Goal: Information Seeking & Learning: Check status

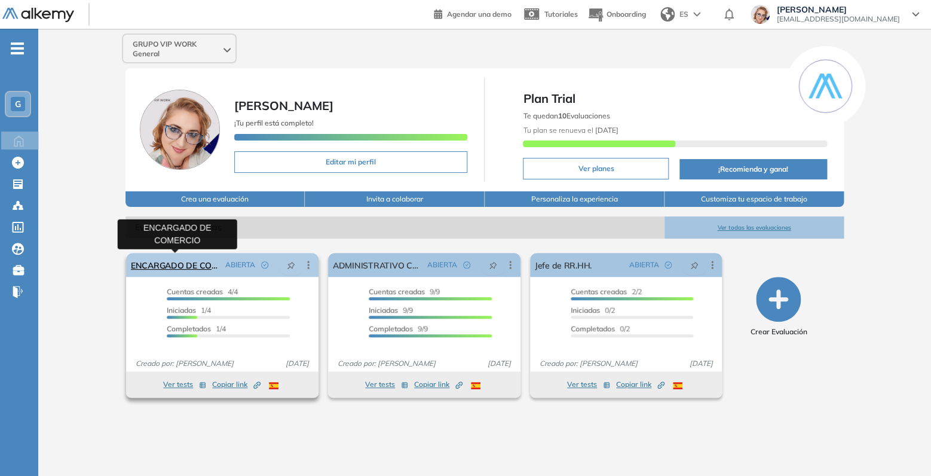
click at [180, 265] on link "ENCARGADO DE COMERCIO" at bounding box center [176, 265] width 90 height 24
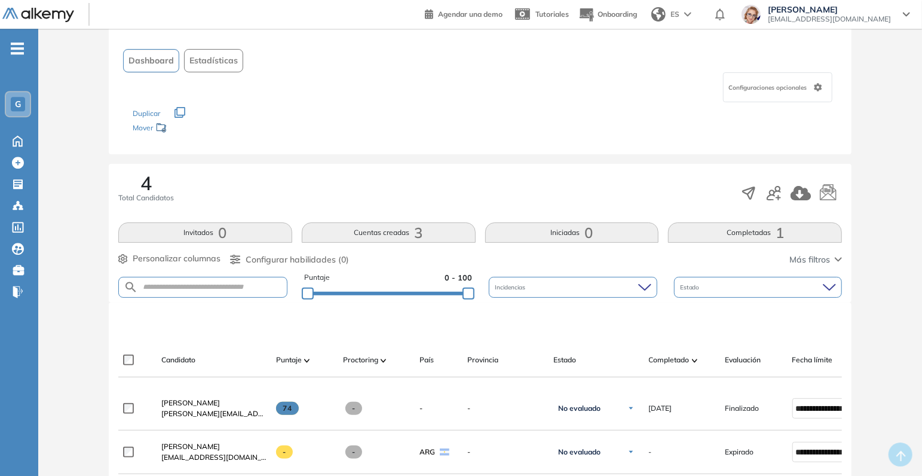
scroll to position [63, 0]
click at [148, 65] on span "Dashboard" at bounding box center [150, 60] width 45 height 13
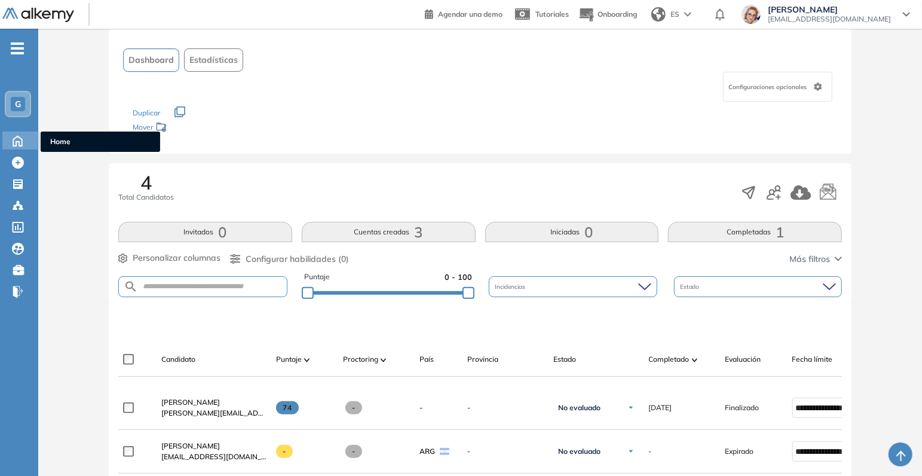
click at [17, 140] on icon at bounding box center [17, 140] width 21 height 14
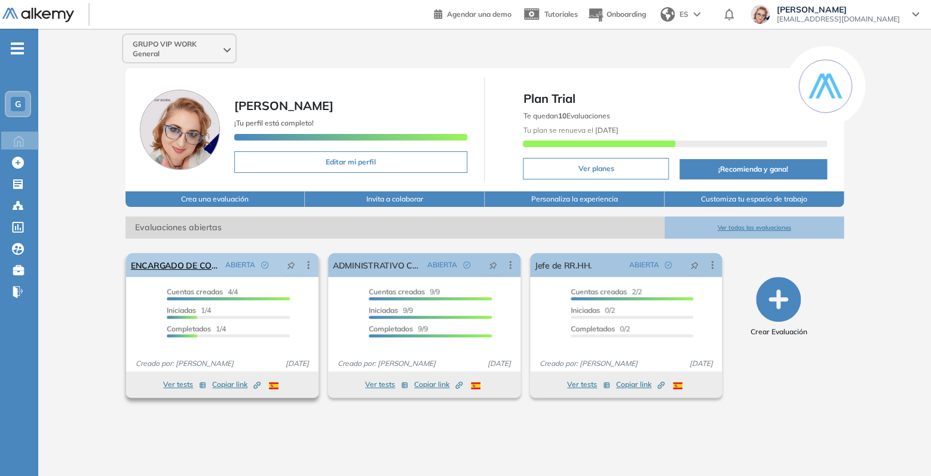
click at [310, 262] on icon at bounding box center [308, 265] width 12 height 12
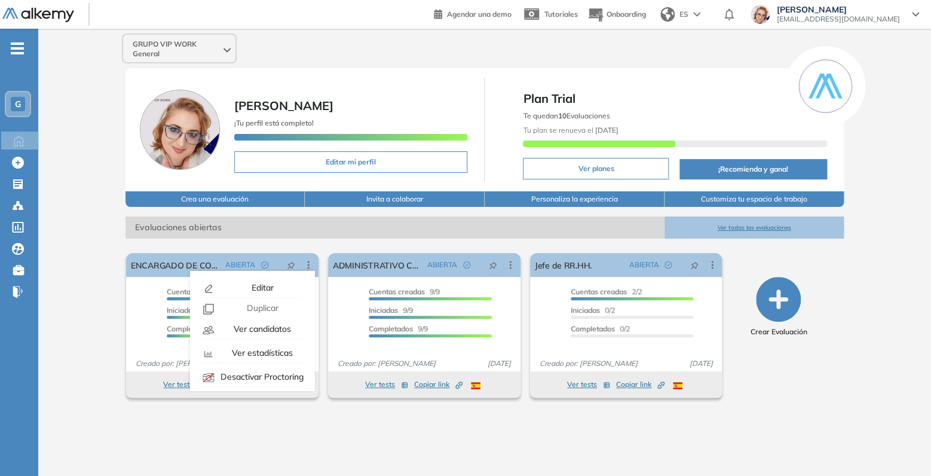
click at [302, 239] on div "El proctoring será activado ¡Importante!: Los usuarios que ya realizaron la eva…" at bounding box center [485, 320] width 736 height 164
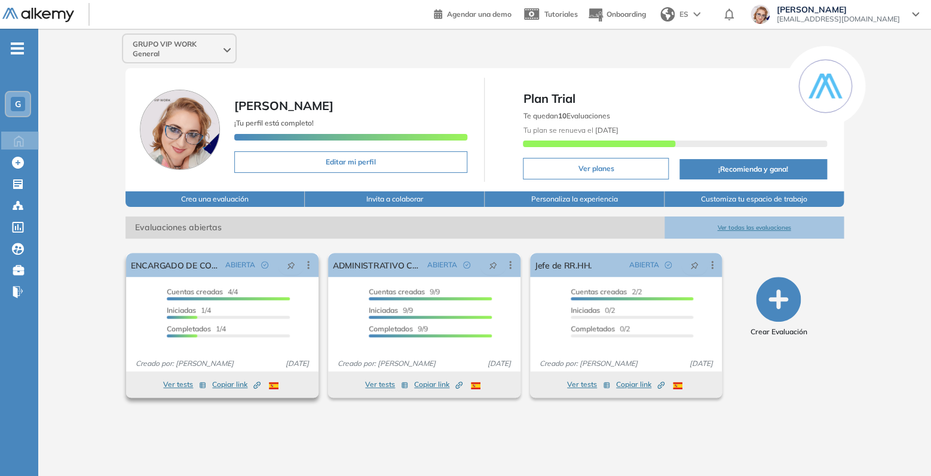
click at [238, 384] on span "Copiar link Created by potrace 1.16, written by Peter Selinger 2001-2019" at bounding box center [236, 384] width 48 height 11
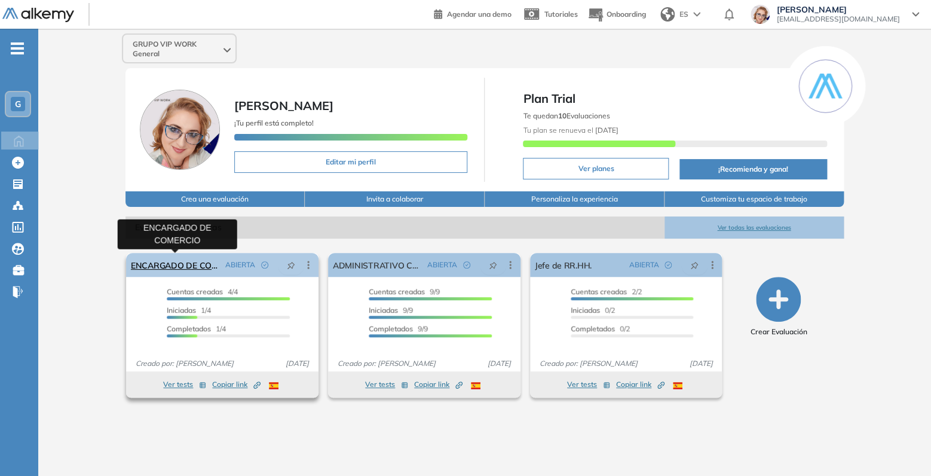
click at [169, 265] on link "ENCARGADO DE COMERCIO" at bounding box center [176, 265] width 90 height 24
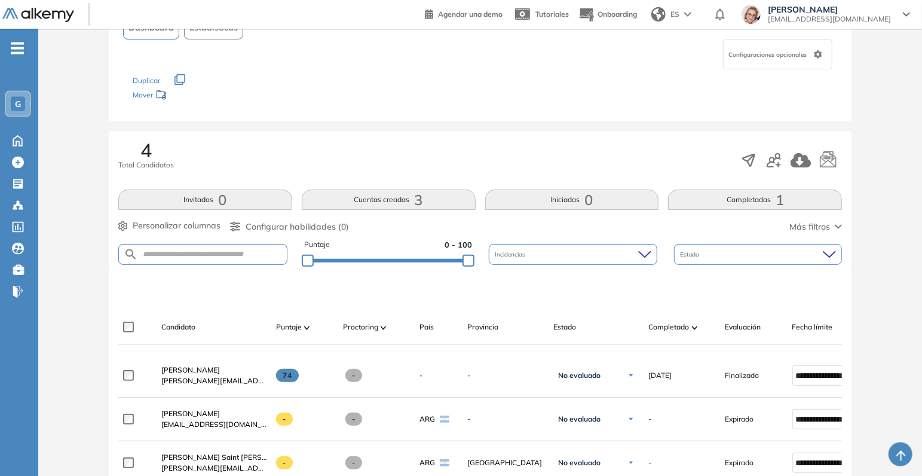
scroll to position [251, 0]
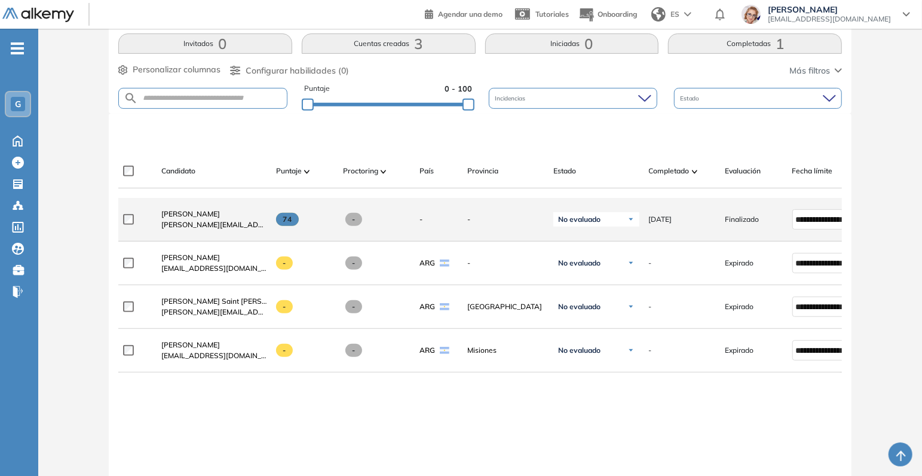
click at [140, 225] on label at bounding box center [133, 219] width 20 height 11
click at [176, 218] on span "Marcos Cáceres" at bounding box center [190, 213] width 59 height 9
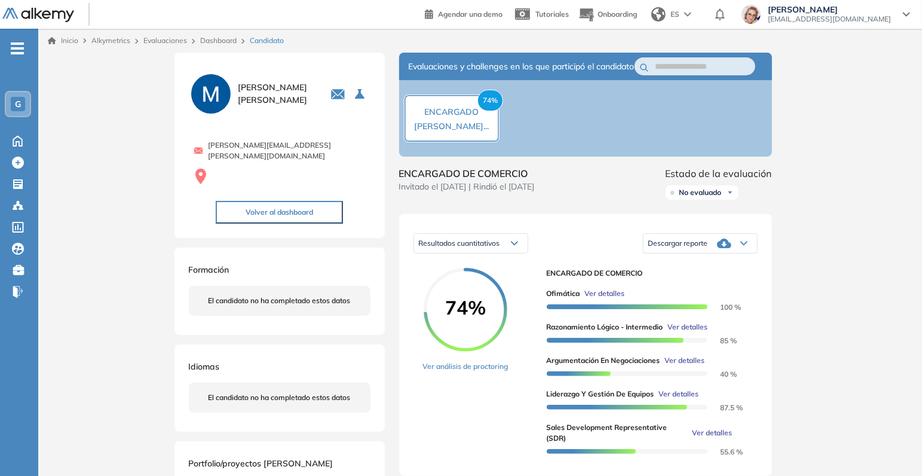
click at [747, 245] on icon at bounding box center [744, 243] width 6 height 3
click at [713, 272] on li "Descargar informe completo" at bounding box center [693, 266] width 88 height 12
click at [741, 255] on div "Descargar reporte" at bounding box center [701, 243] width 114 height 24
click at [706, 293] on li "Descargar informe resumido" at bounding box center [693, 287] width 89 height 12
click at [16, 140] on icon at bounding box center [17, 140] width 21 height 14
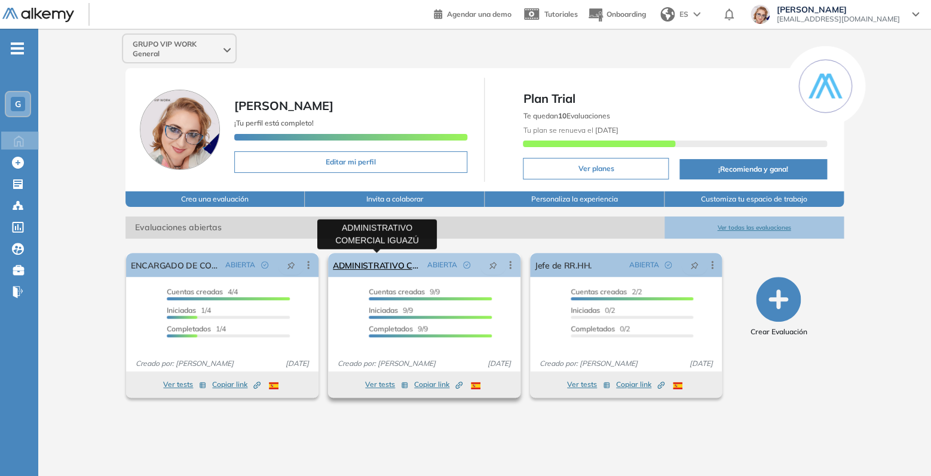
click at [383, 265] on link "ADMINISTRATIVO COMERCIAL IGUAZÚ" at bounding box center [378, 265] width 90 height 24
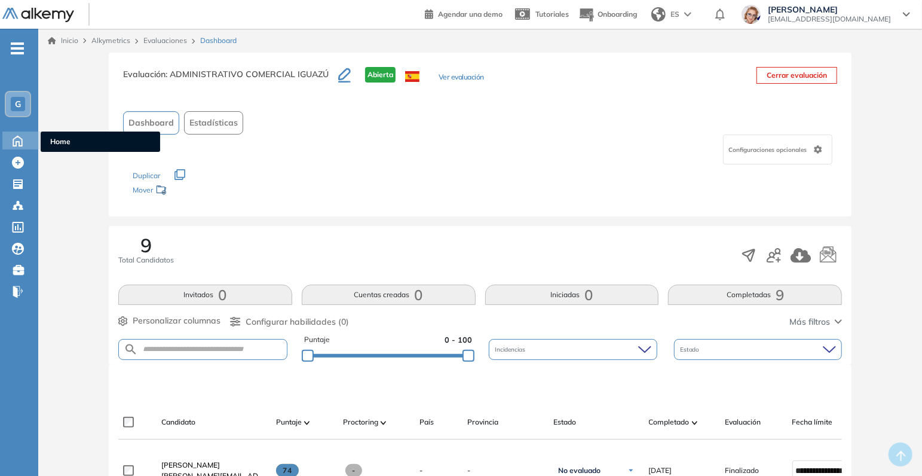
click at [13, 139] on icon at bounding box center [17, 140] width 21 height 14
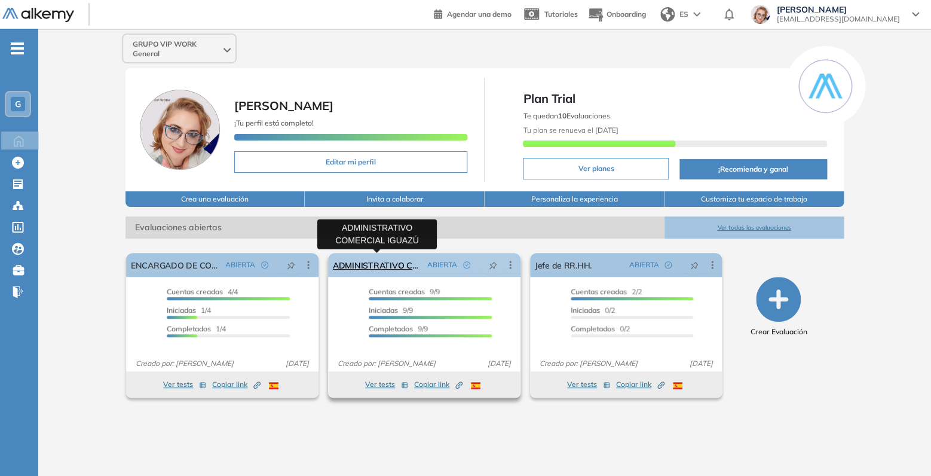
click at [371, 265] on link "ADMINISTRATIVO COMERCIAL IGUAZÚ" at bounding box center [378, 265] width 90 height 24
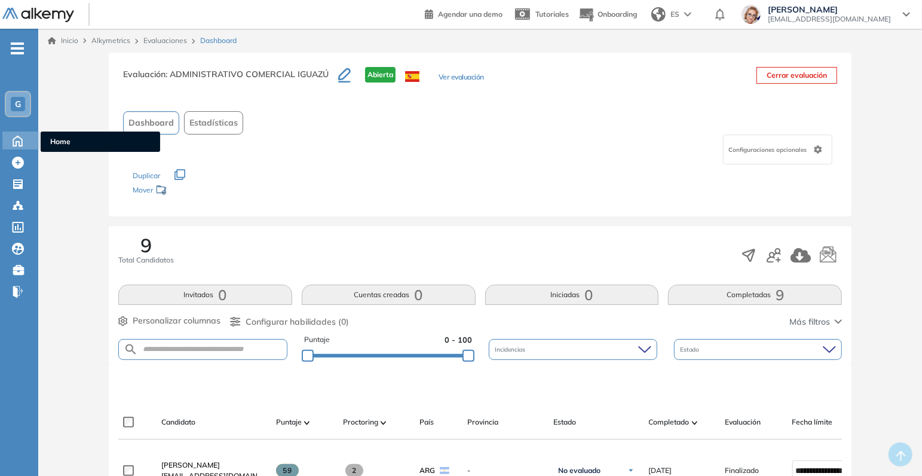
click at [20, 142] on icon at bounding box center [17, 140] width 21 height 14
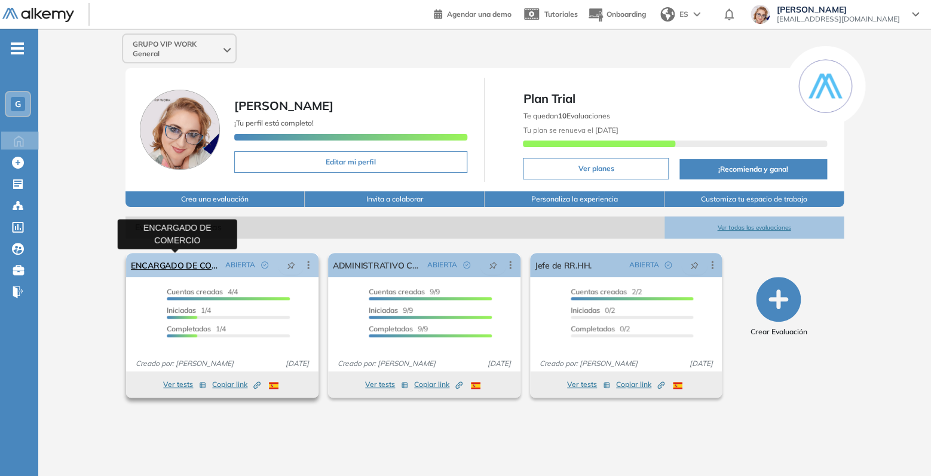
click at [146, 267] on link "ENCARGADO DE COMERCIO" at bounding box center [176, 265] width 90 height 24
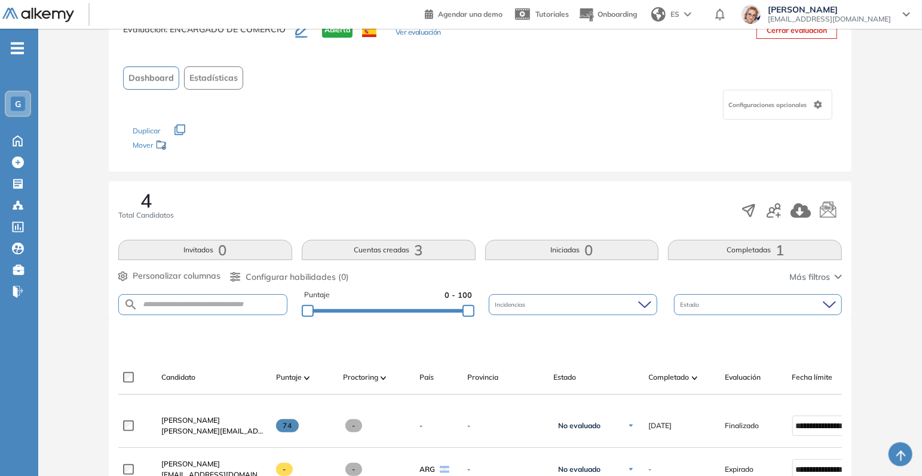
scroll to position [397, 0]
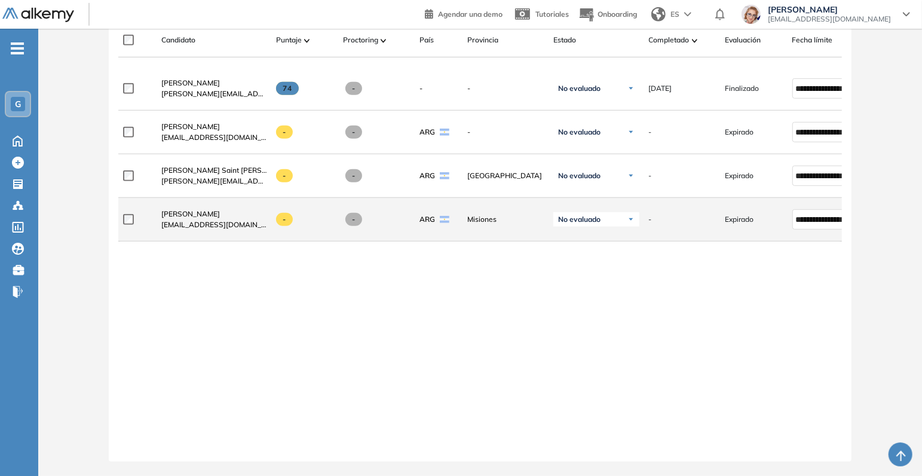
click at [627, 216] on img at bounding box center [630, 219] width 7 height 7
click at [745, 214] on span "Expirado" at bounding box center [740, 219] width 29 height 11
click at [818, 213] on input "**********" at bounding box center [820, 219] width 49 height 13
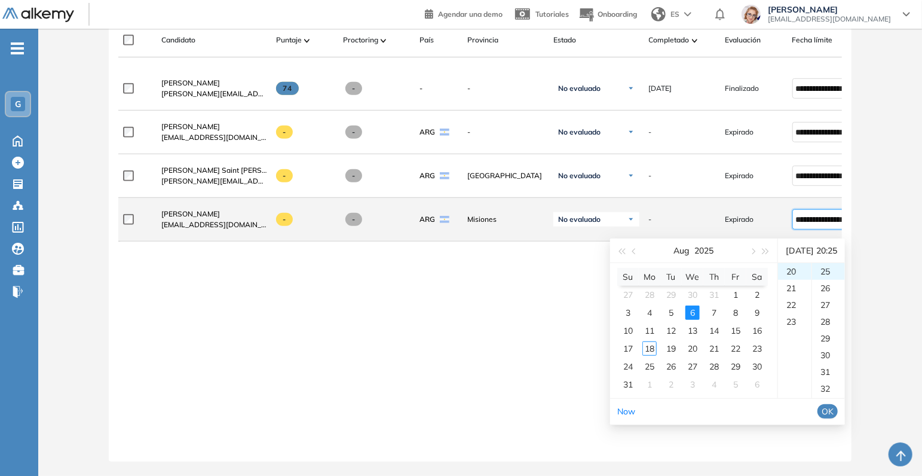
scroll to position [418, 0]
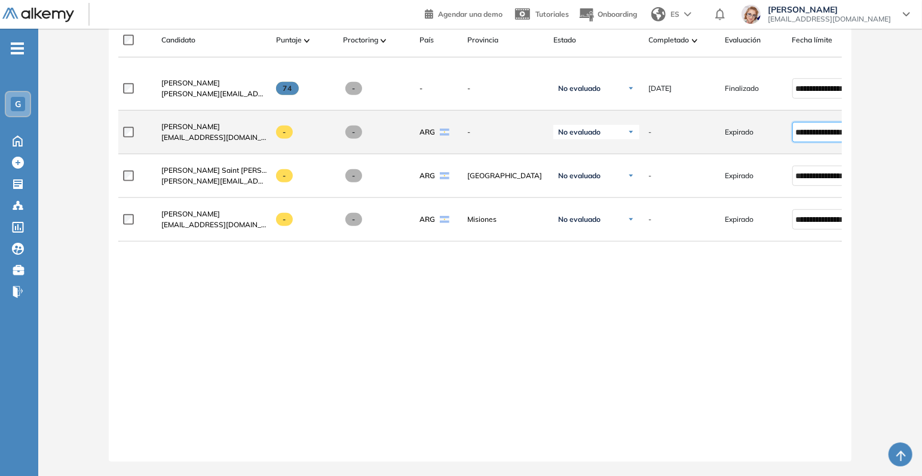
click at [808, 125] on input "**********" at bounding box center [820, 131] width 49 height 13
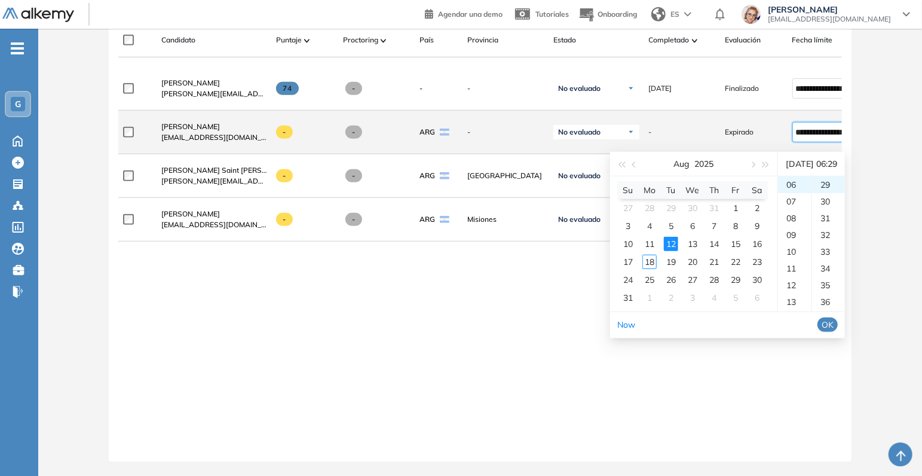
scroll to position [485, 0]
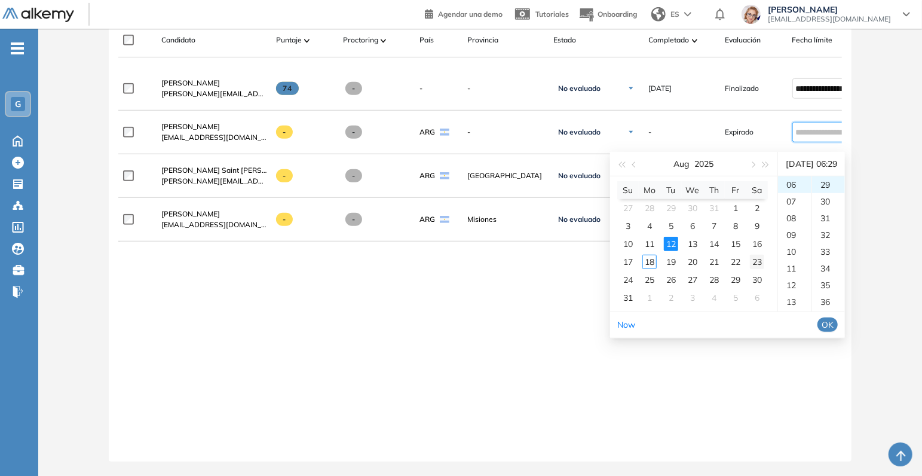
drag, startPoint x: 653, startPoint y: 247, endPoint x: 754, endPoint y: 246, distance: 101.0
click at [754, 253] on tr "17 18 19 20 21 22 23" at bounding box center [692, 262] width 151 height 18
click at [754, 255] on div "23" at bounding box center [757, 262] width 14 height 14
type input "**********"
click at [541, 271] on div "**********" at bounding box center [480, 254] width 724 height 375
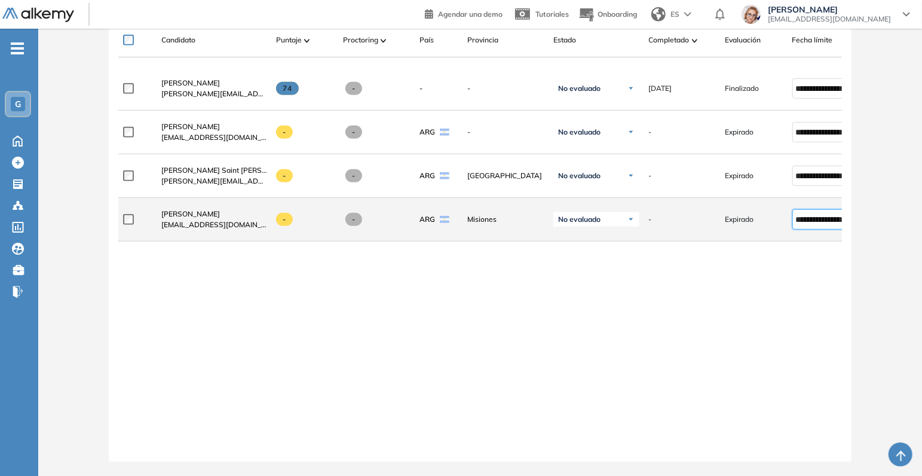
scroll to position [418, 0]
click at [810, 213] on input "**********" at bounding box center [820, 219] width 49 height 13
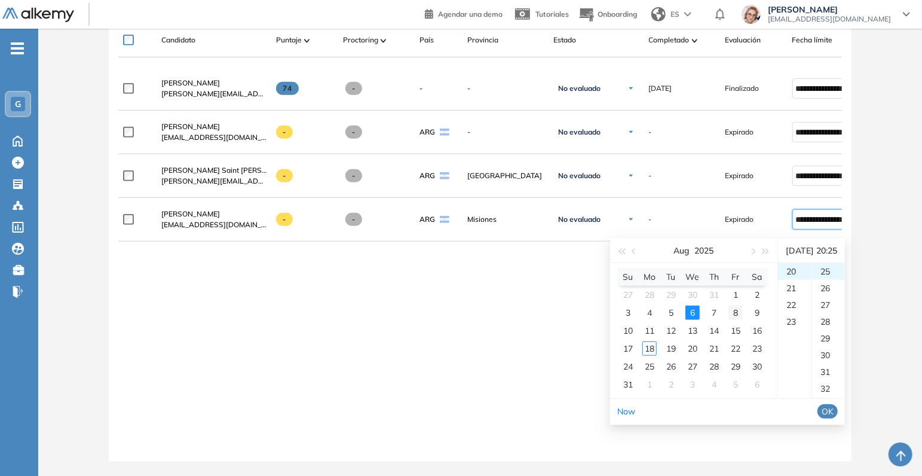
scroll to position [335, 0]
click at [625, 359] on div "24" at bounding box center [628, 366] width 14 height 14
click at [834, 405] on span "OK" at bounding box center [828, 411] width 12 height 13
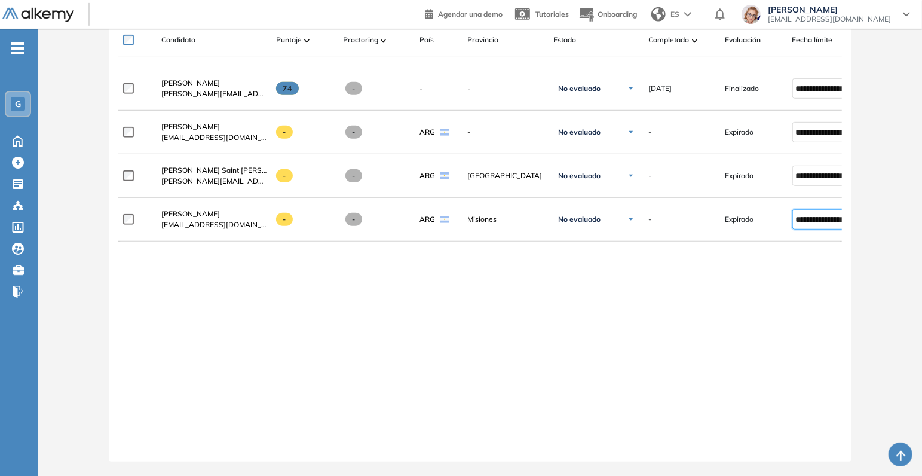
scroll to position [418, 0]
type input "**********"
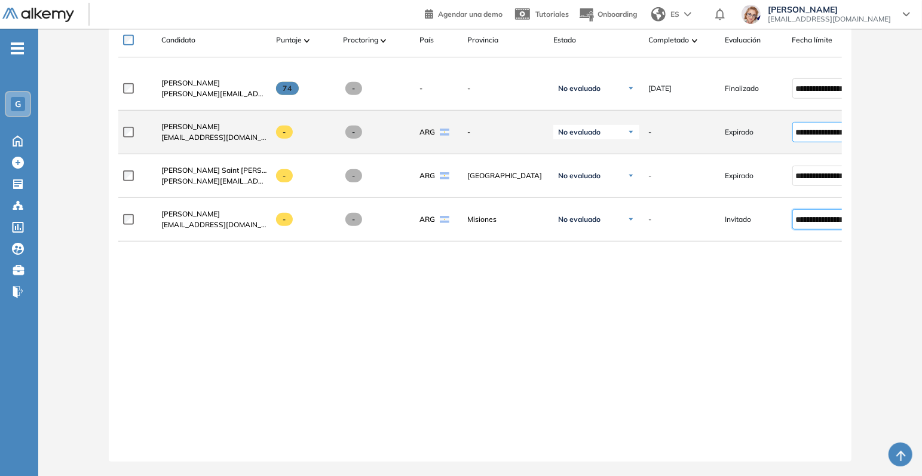
click at [824, 129] on input "**********" at bounding box center [820, 131] width 49 height 13
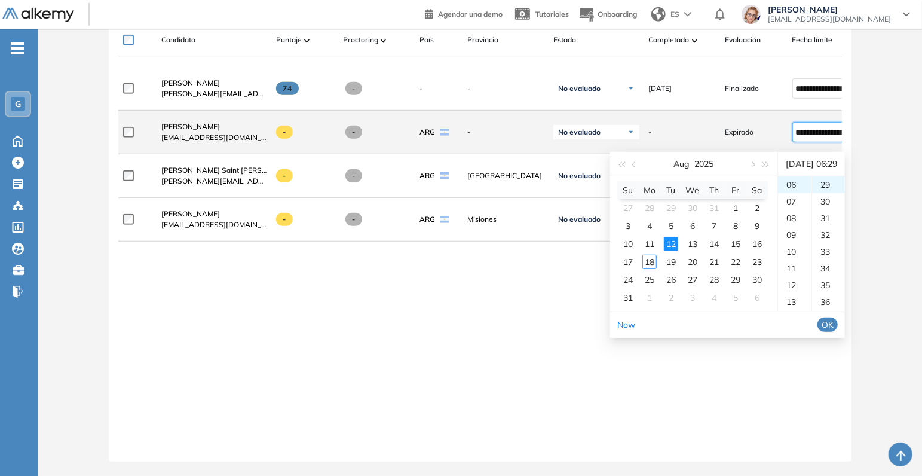
scroll to position [100, 0]
click at [831, 125] on input "**********" at bounding box center [820, 131] width 49 height 13
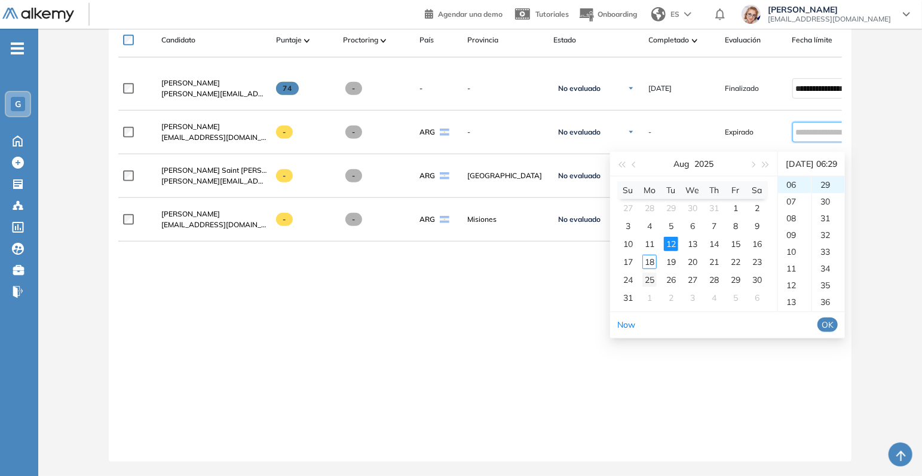
click at [650, 273] on div "25" at bounding box center [649, 280] width 14 height 14
click at [834, 318] on span "OK" at bounding box center [828, 324] width 12 height 13
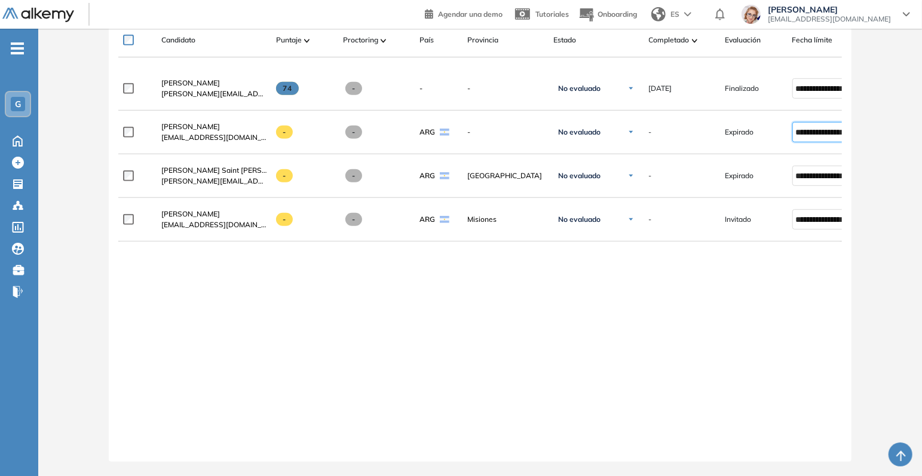
scroll to position [0, 0]
type input "**********"
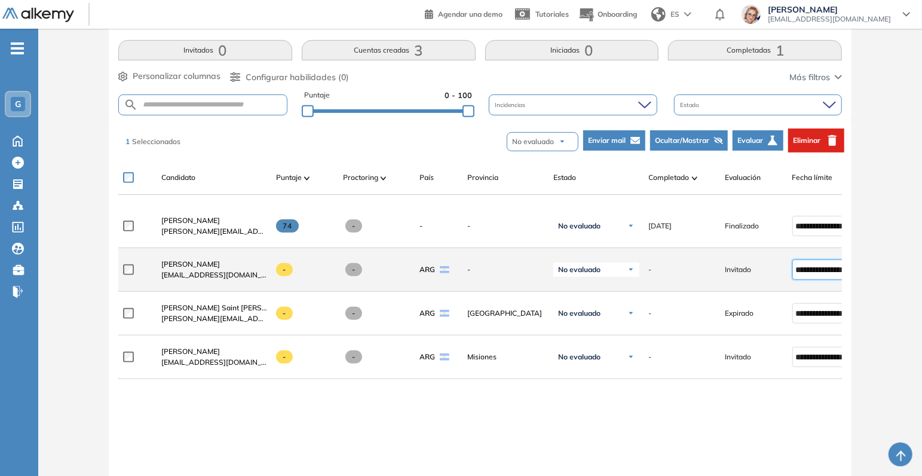
scroll to position [84, 0]
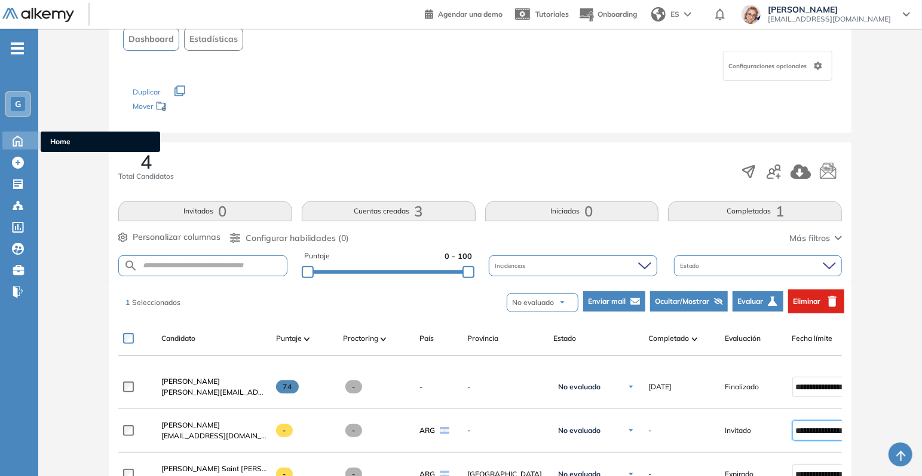
click at [15, 141] on icon at bounding box center [17, 140] width 21 height 14
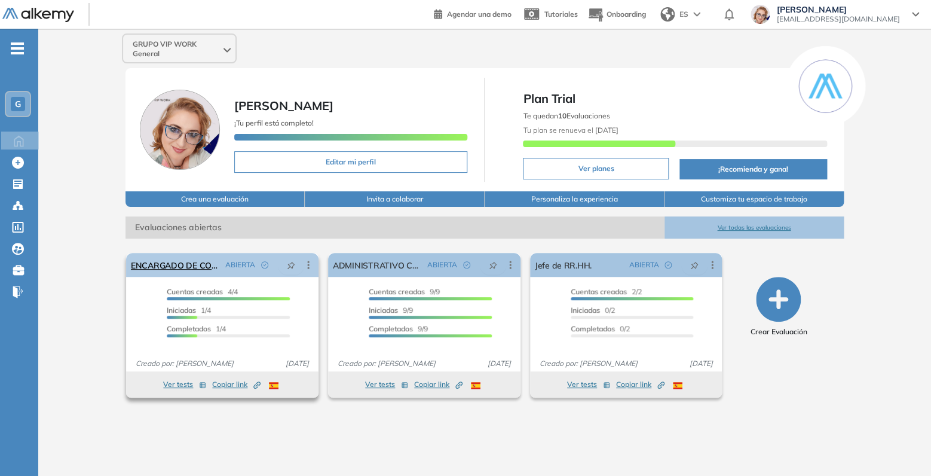
click at [310, 268] on icon at bounding box center [308, 265] width 12 height 12
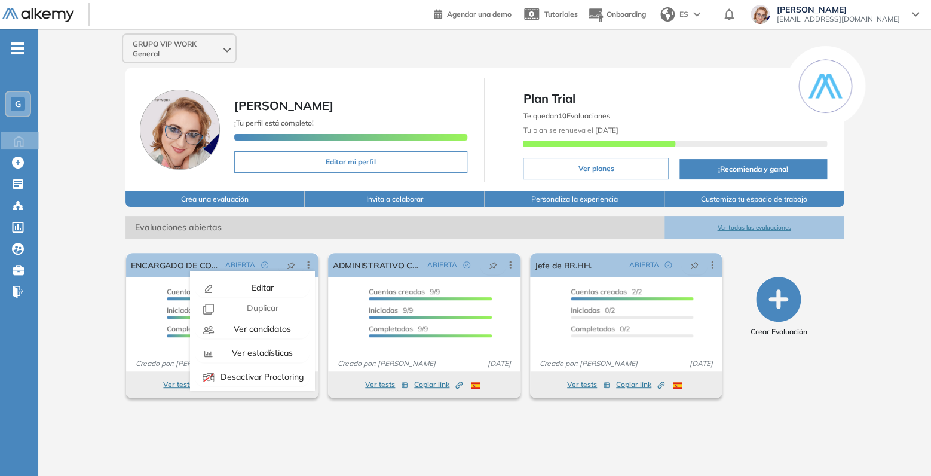
click at [255, 462] on div "Perfil Todos los espacios Todos los espacios G Home Home Alkymetrics Alkymetric…" at bounding box center [465, 238] width 931 height 476
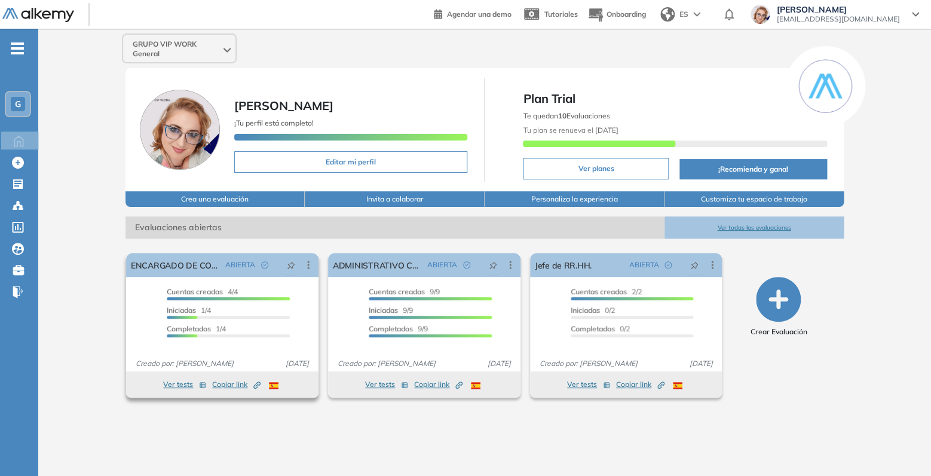
click at [235, 383] on span "Copiar link Created by potrace 1.16, written by Peter Selinger 2001-2019" at bounding box center [236, 384] width 48 height 11
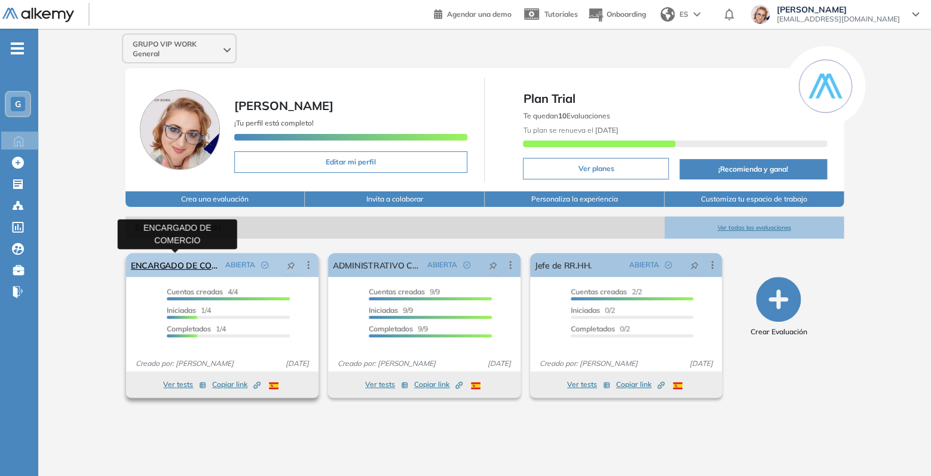
click at [173, 272] on link "ENCARGADO DE COMERCIO" at bounding box center [176, 265] width 90 height 24
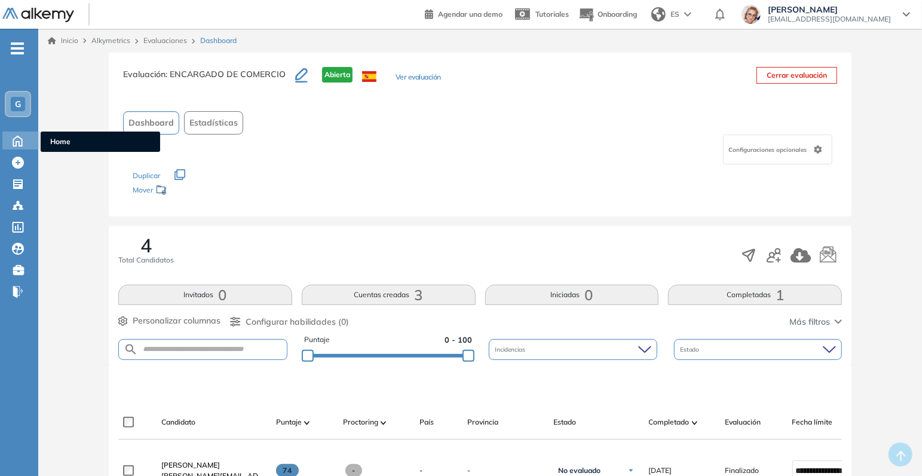
click at [29, 139] on div "Home Home" at bounding box center [21, 140] width 38 height 18
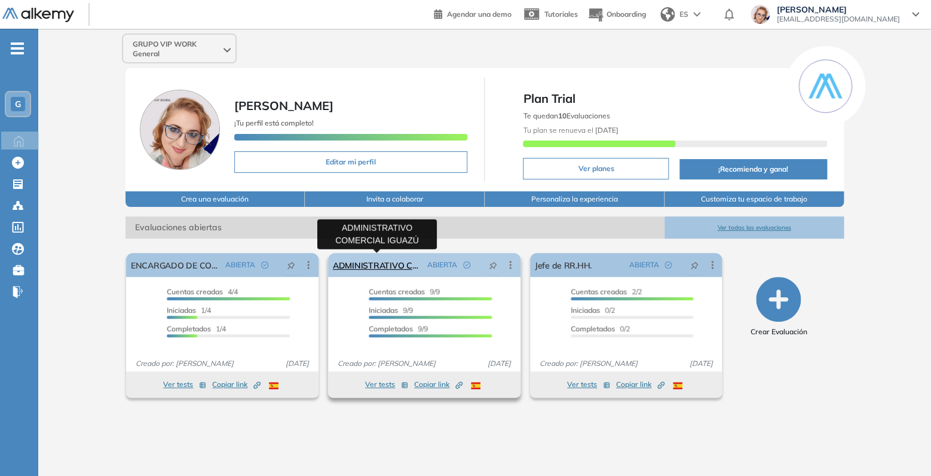
click at [367, 266] on link "ADMINISTRATIVO COMERCIAL IGUAZÚ" at bounding box center [378, 265] width 90 height 24
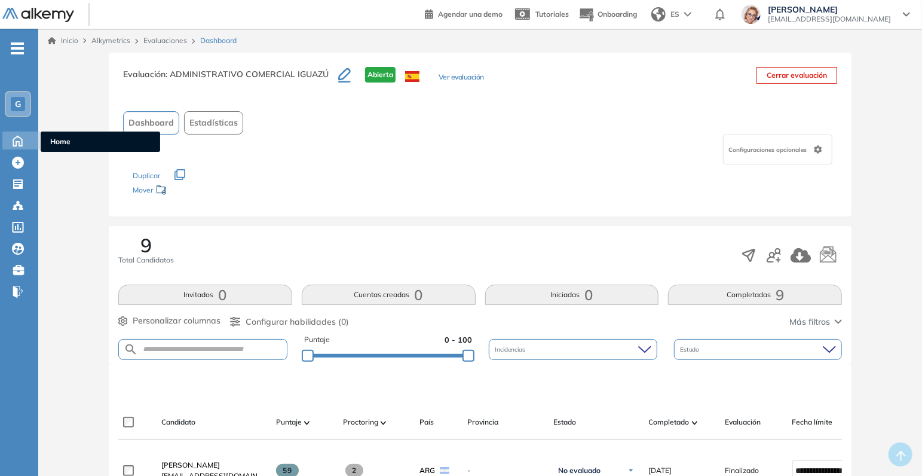
click at [19, 140] on icon at bounding box center [17, 140] width 21 height 14
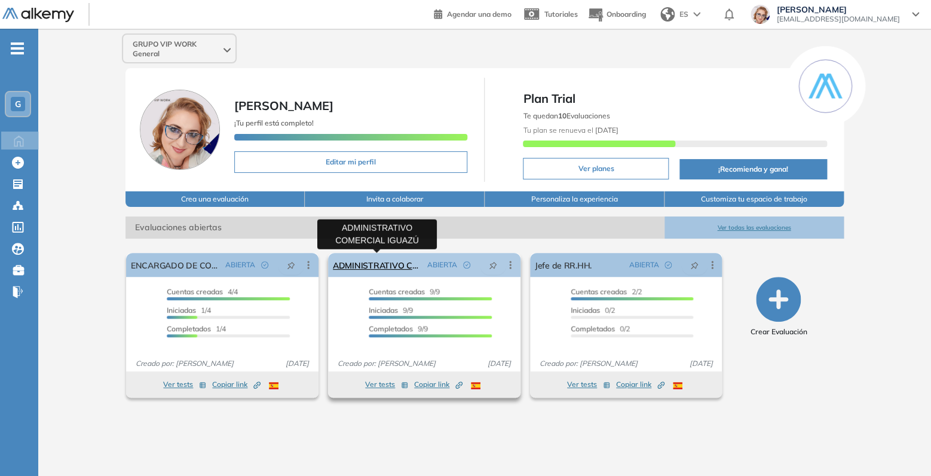
click at [362, 268] on link "ADMINISTRATIVO COMERCIAL IGUAZÚ" at bounding box center [378, 265] width 90 height 24
click at [509, 264] on icon at bounding box center [510, 265] width 12 height 12
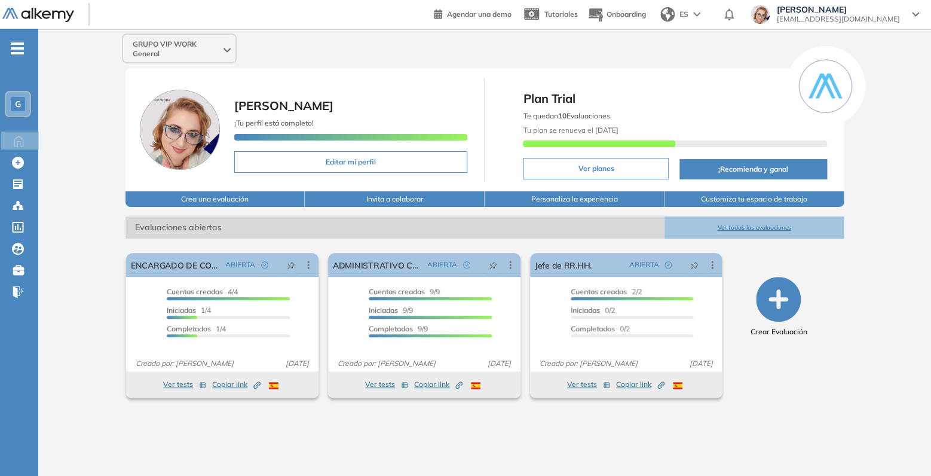
drag, startPoint x: 345, startPoint y: 438, endPoint x: 381, endPoint y: 429, distance: 37.5
click at [342, 438] on div "GRUPO VIP WORK General SILVANA MENEM ¡Tu perfil está completo! Editar mi perfil…" at bounding box center [484, 243] width 893 height 428
click at [432, 385] on span "Copiar link Created by potrace 1.16, written by Peter Selinger 2001-2019" at bounding box center [438, 384] width 48 height 11
